Goal: Find contact information: Obtain details needed to contact an individual or organization

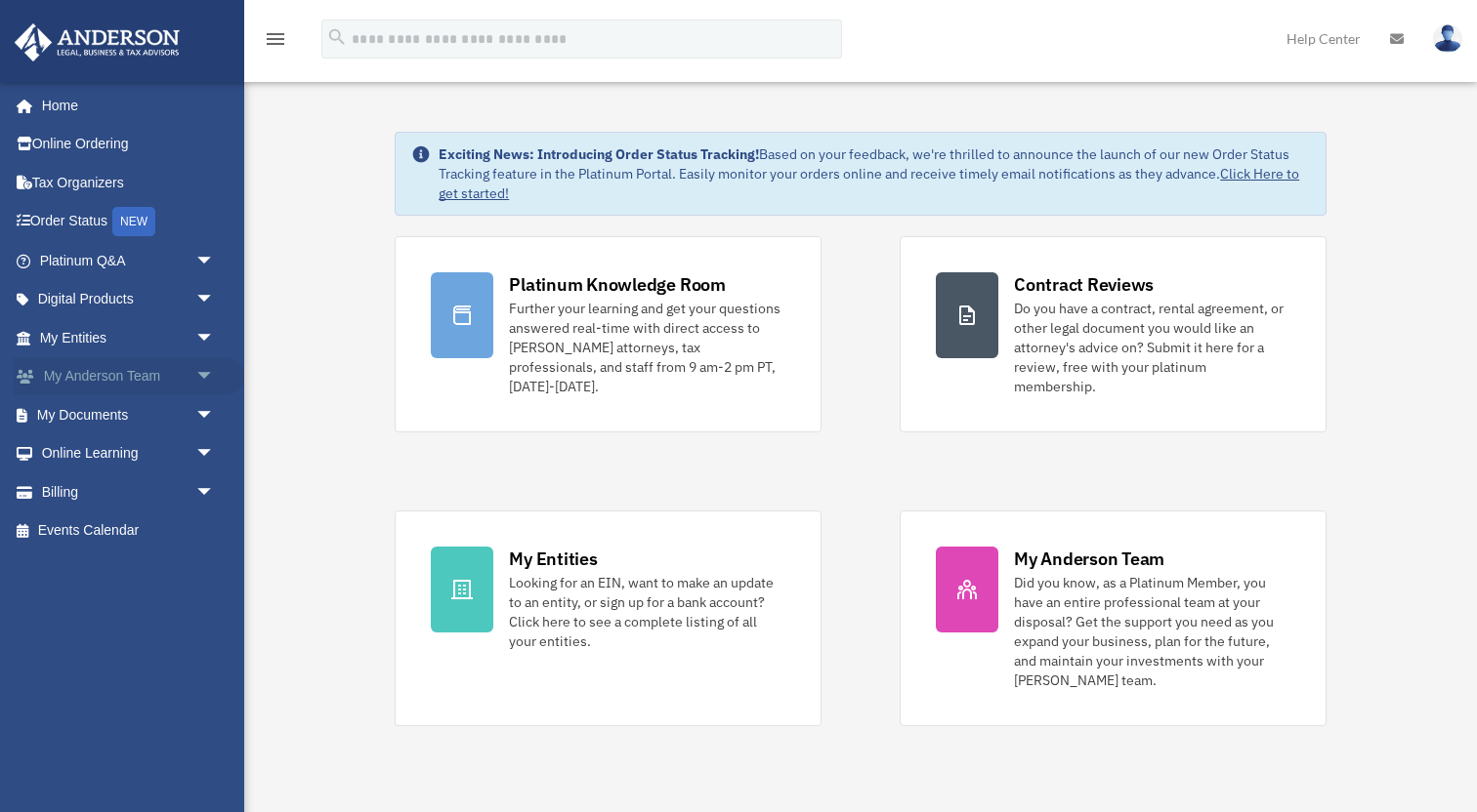
click at [196, 372] on span "arrow_drop_down" at bounding box center [215, 377] width 39 height 40
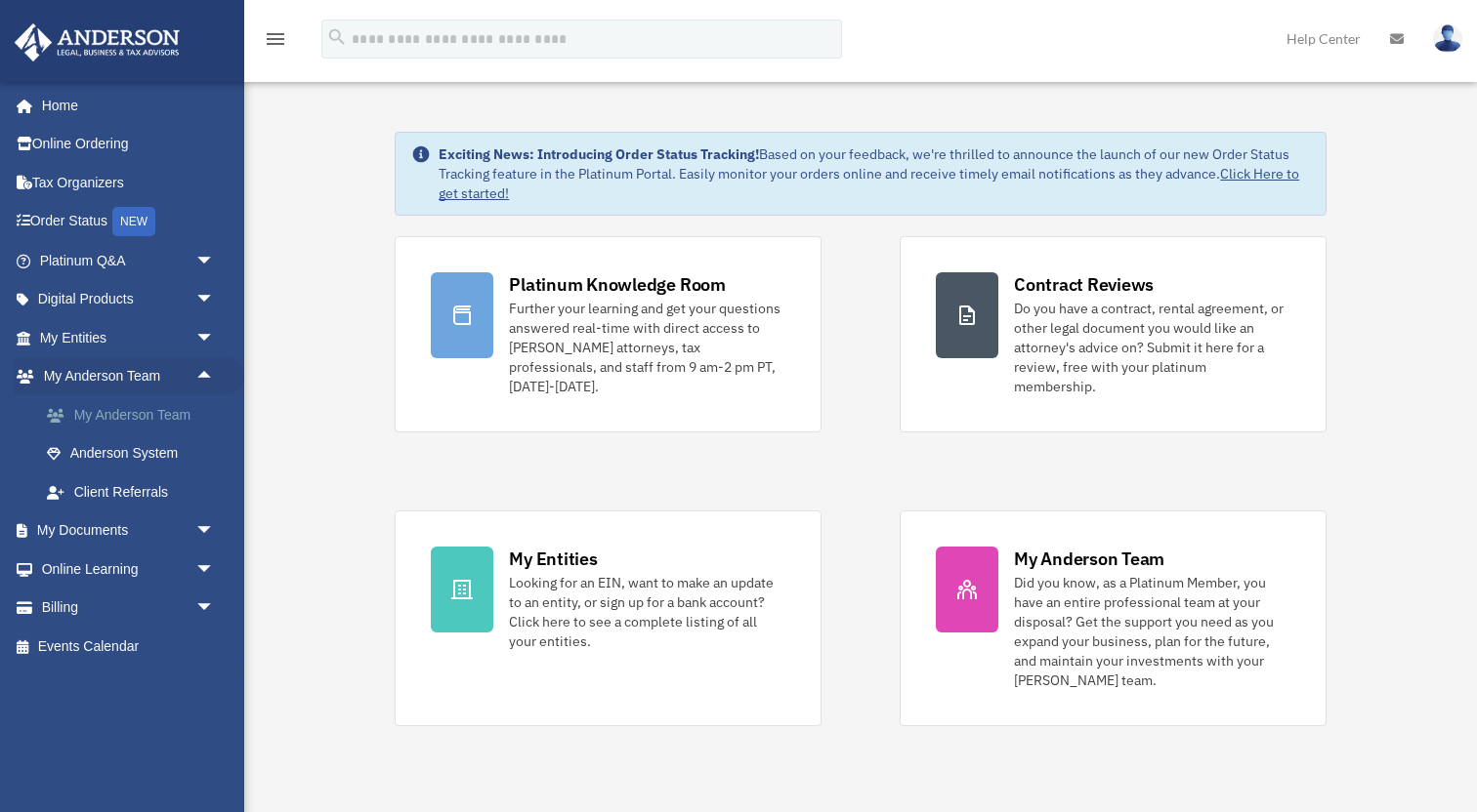
click at [174, 406] on link "My Anderson Team" at bounding box center [136, 415] width 217 height 39
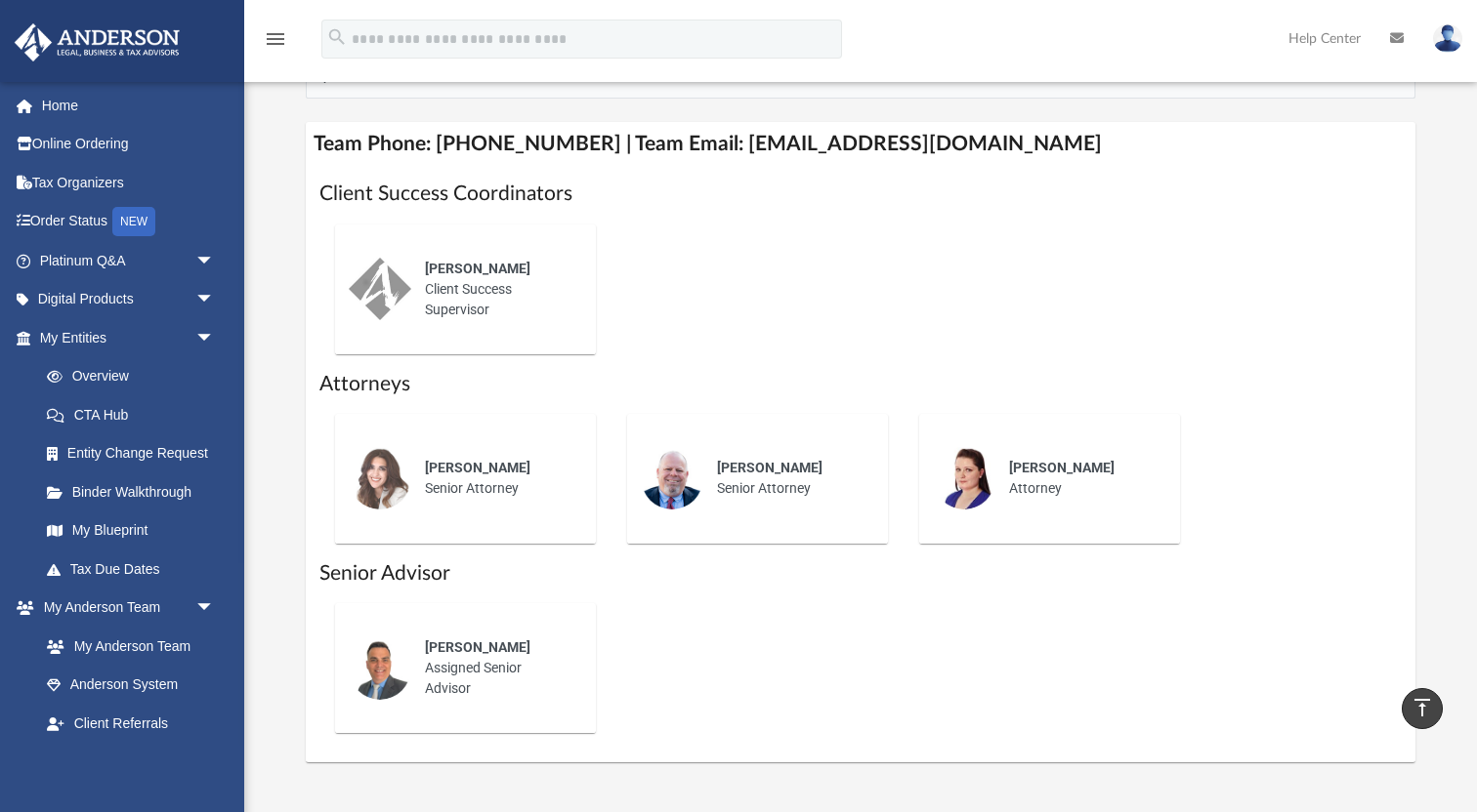
scroll to position [728, 0]
drag, startPoint x: 708, startPoint y: 145, endPoint x: 1037, endPoint y: 154, distance: 329.1
click at [1037, 154] on h4 "Team Phone: (725) 208-3133 | Team Email: myteam@andersonadvisors.com" at bounding box center [860, 143] width 1110 height 44
copy h4 "myteam@andersonadvisors.com"
click at [1095, 279] on div "Ebony Payton Client Success Supervisor" at bounding box center [860, 288] width 1082 height 161
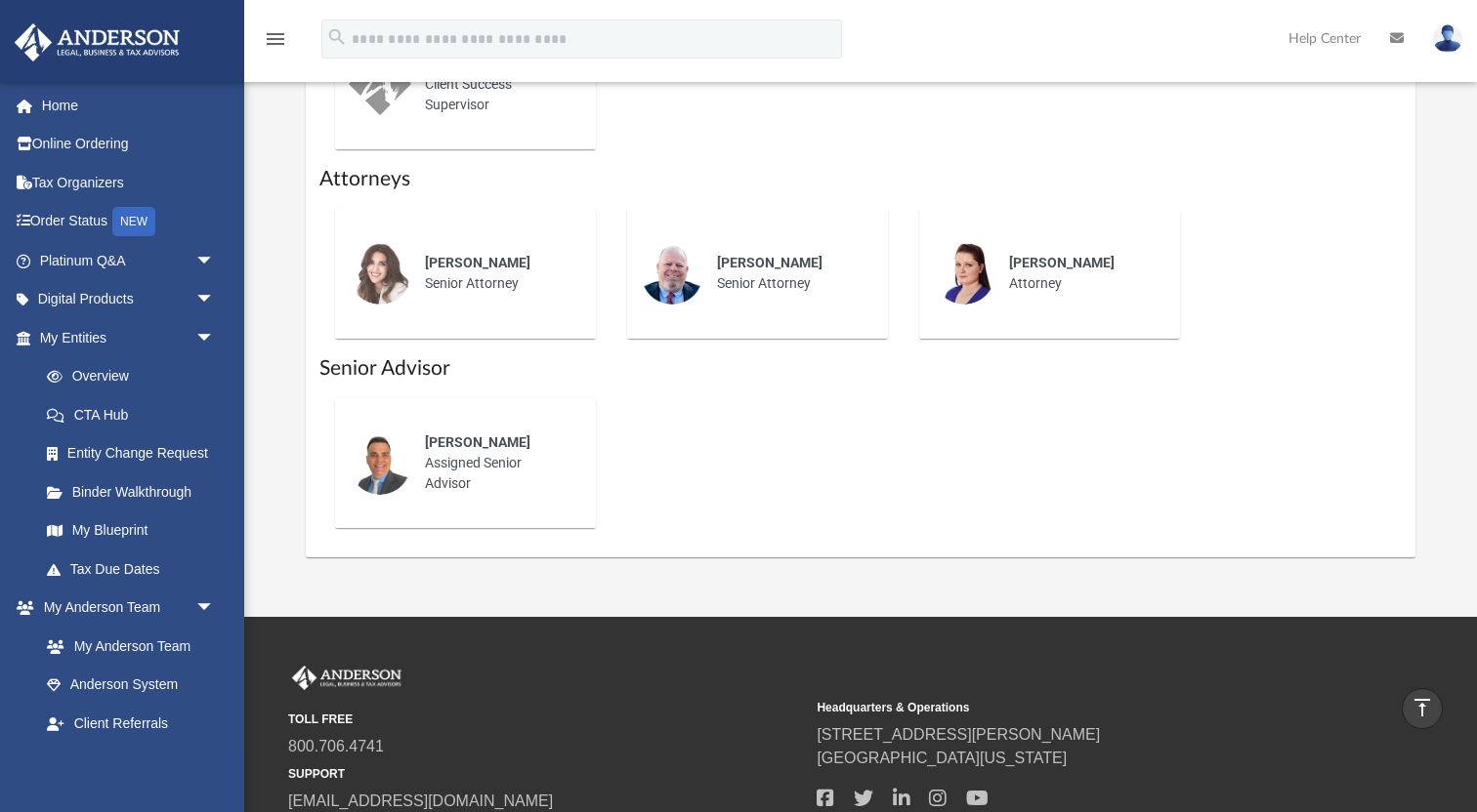
scroll to position [934, 0]
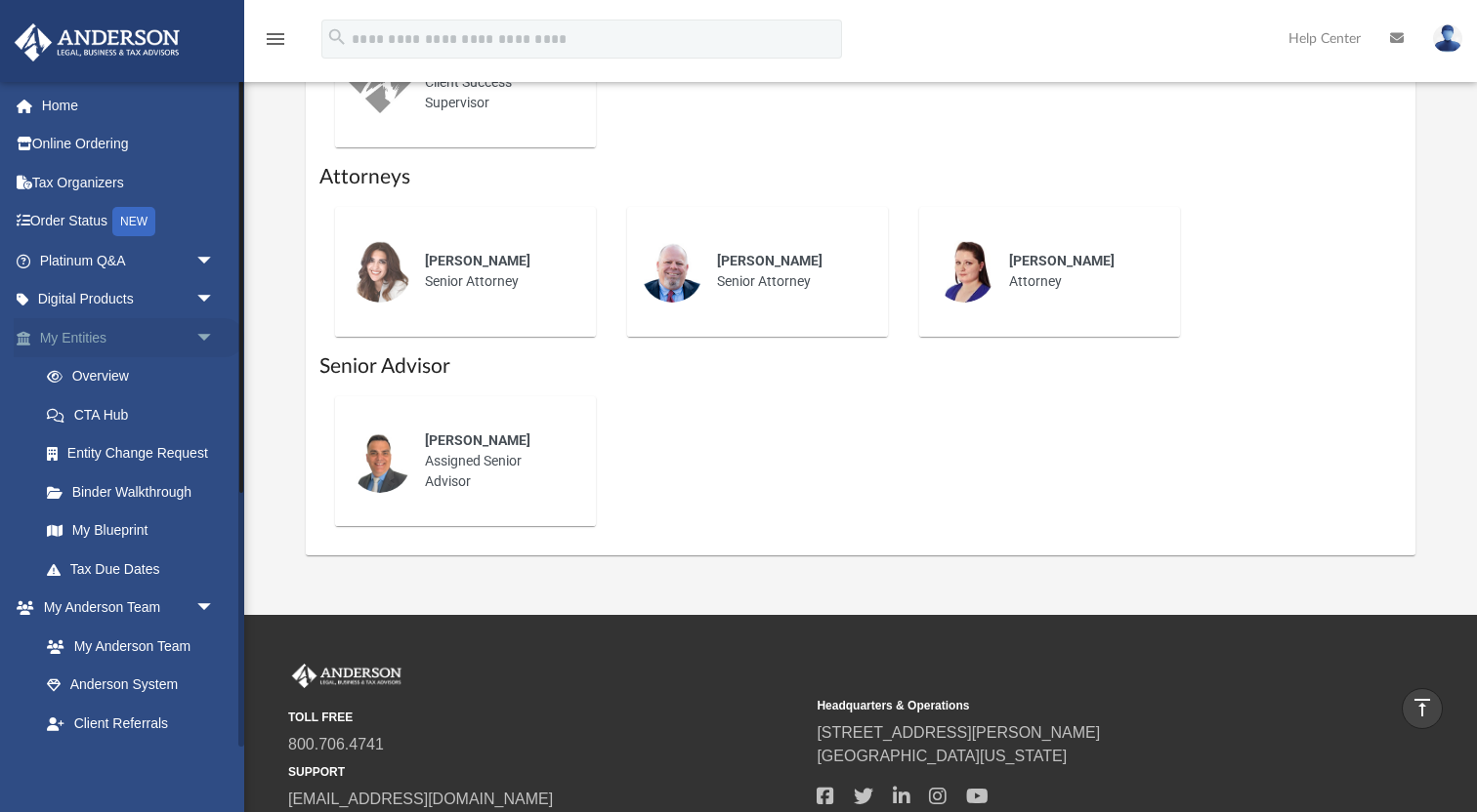
click at [204, 338] on span "arrow_drop_down" at bounding box center [215, 338] width 39 height 40
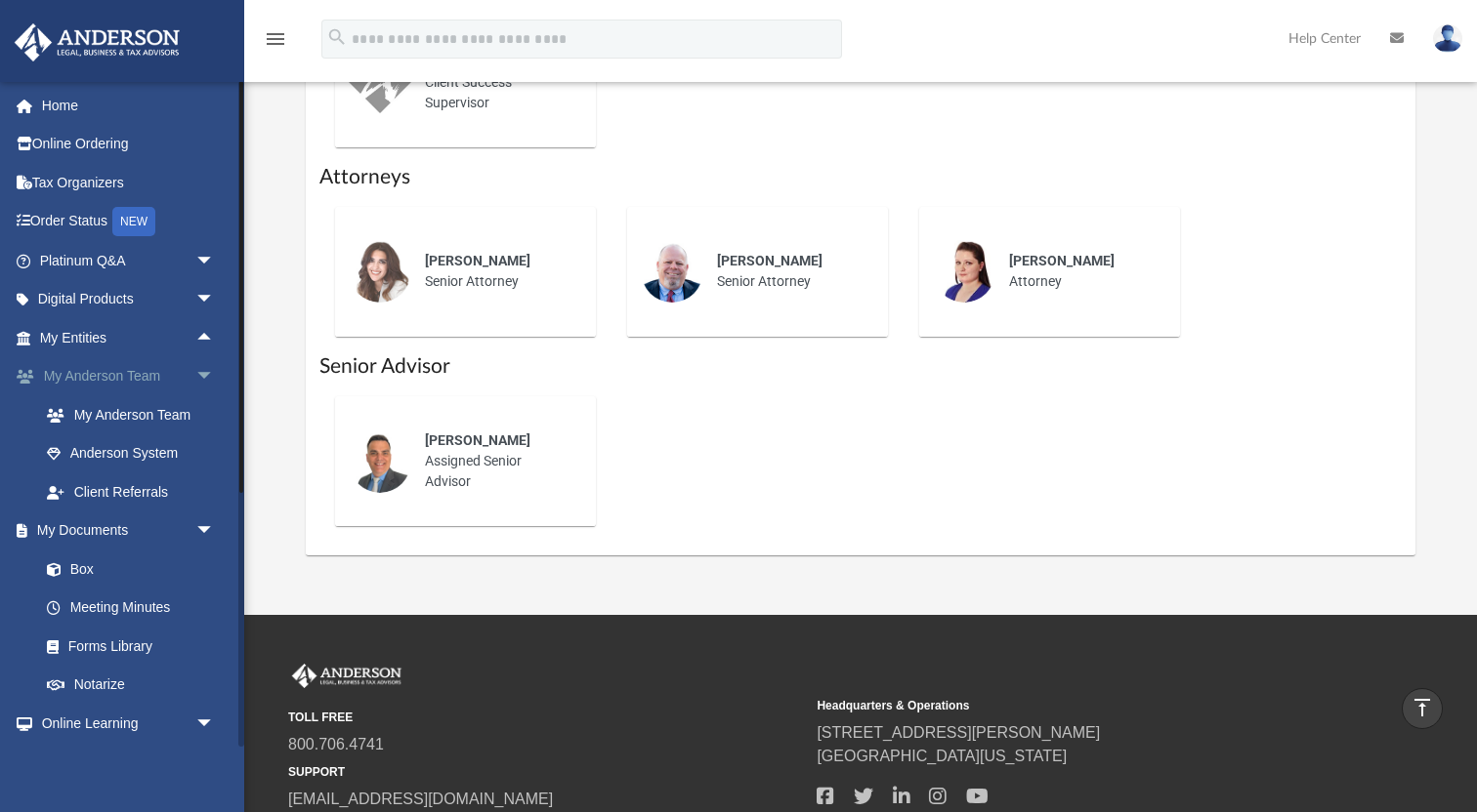
click at [206, 377] on span "arrow_drop_down" at bounding box center [215, 377] width 39 height 40
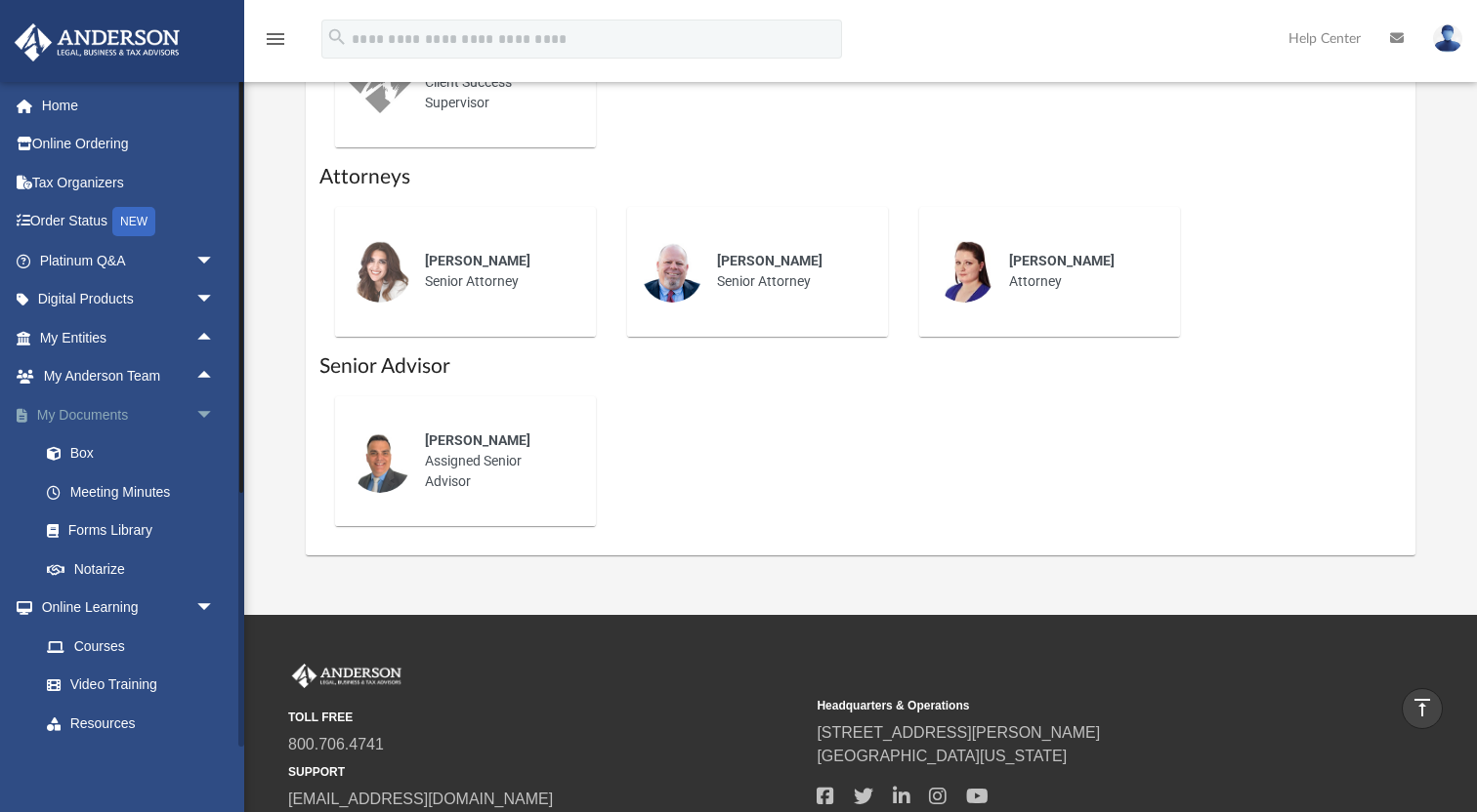
click at [208, 409] on span "arrow_drop_down" at bounding box center [215, 415] width 39 height 40
click at [208, 447] on span "arrow_drop_down" at bounding box center [215, 454] width 39 height 40
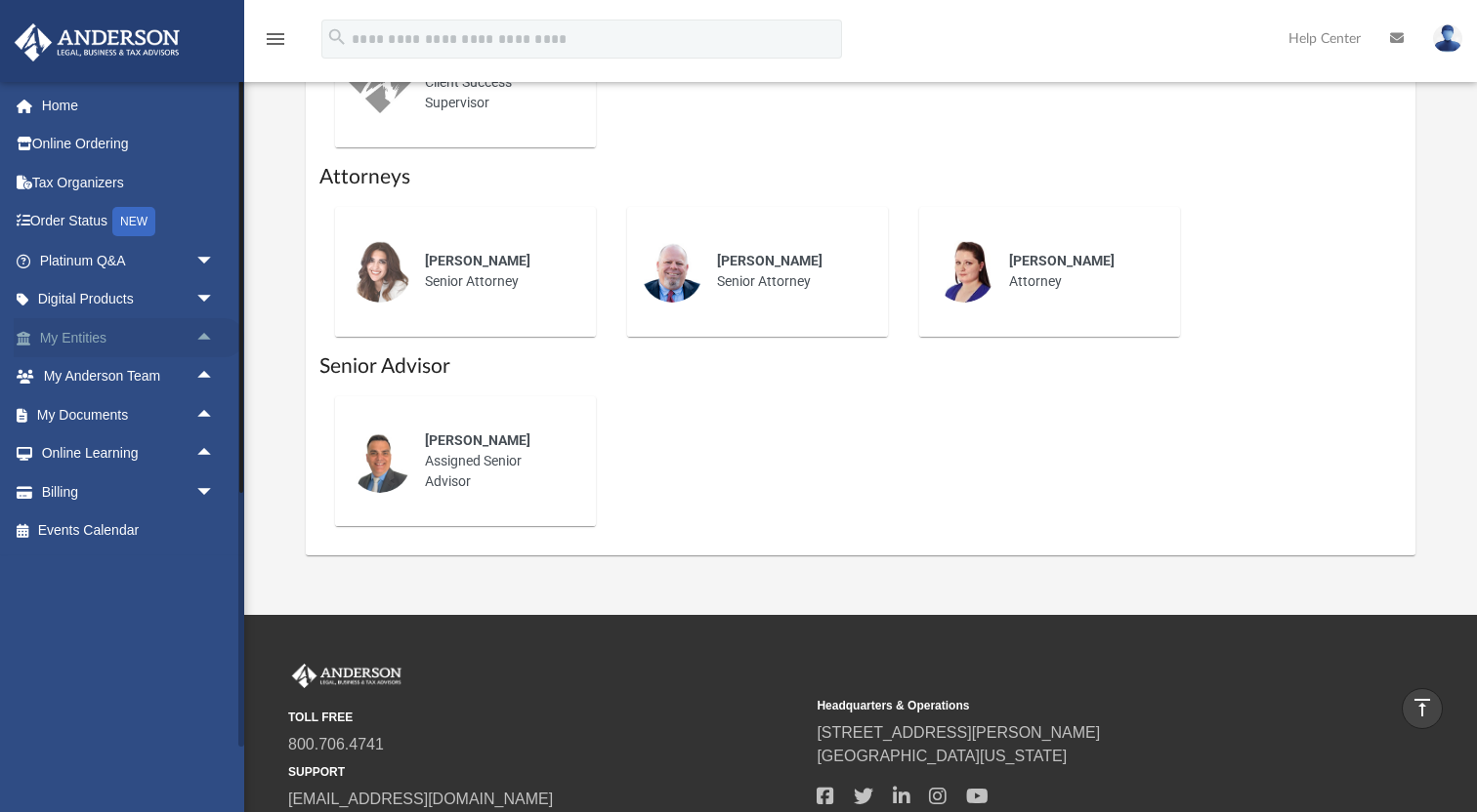
scroll to position [883, 0]
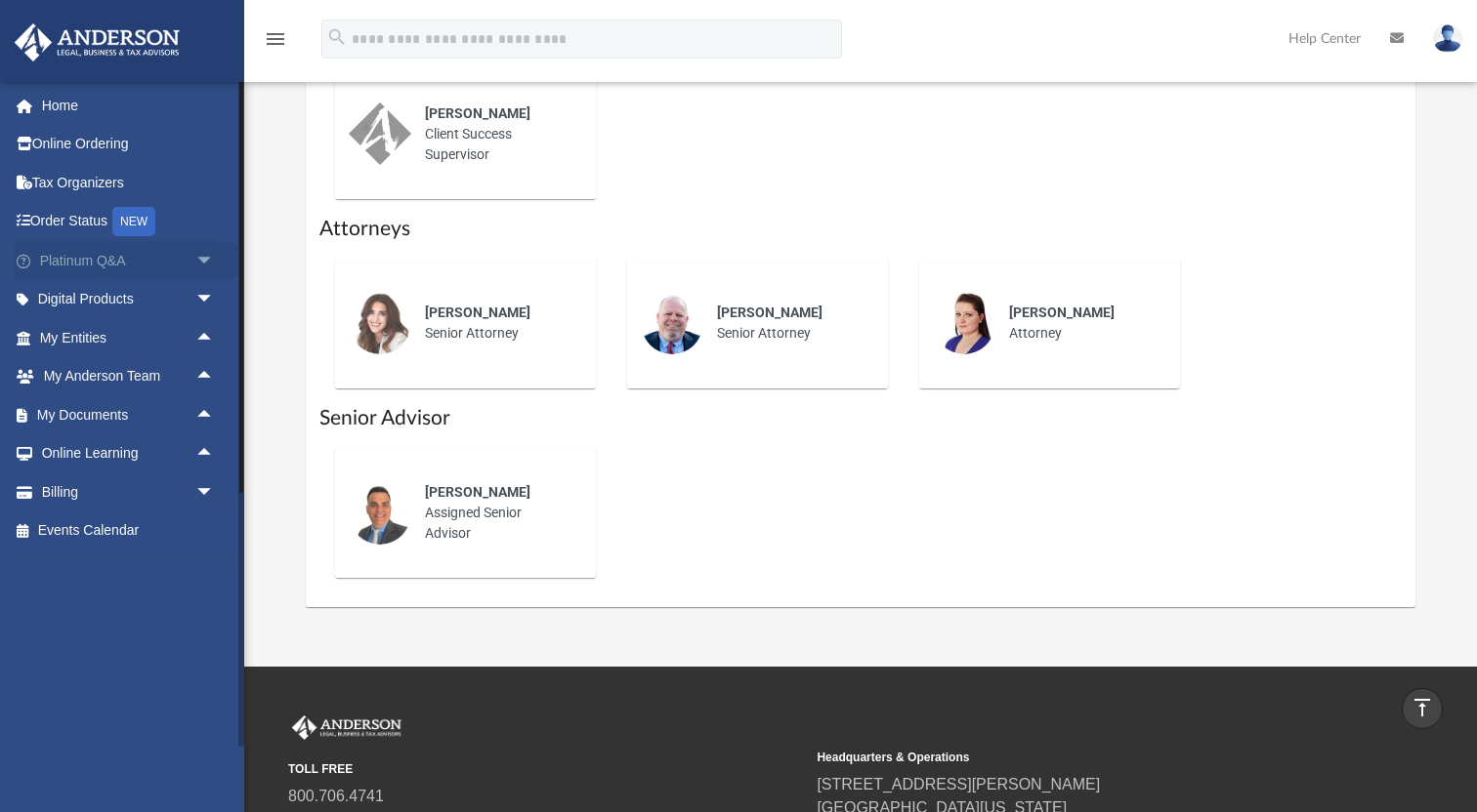
click at [168, 251] on link "Platinum Q&A arrow_drop_down" at bounding box center [129, 261] width 230 height 39
